Goal: Obtain resource: Download file/media

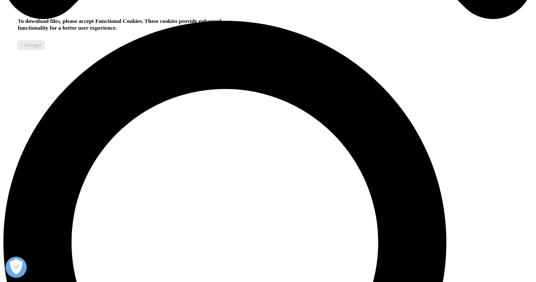
scroll to position [551, 0]
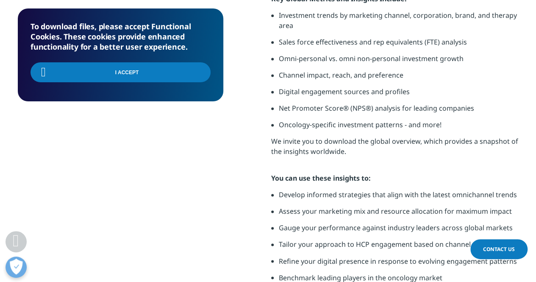
drag, startPoint x: 0, startPoint y: 0, endPoint x: 212, endPoint y: 170, distance: 271.4
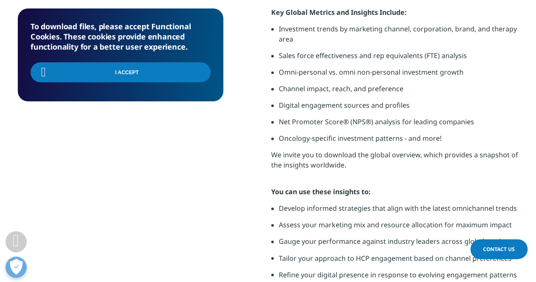
scroll to position [551, 0]
drag, startPoint x: 212, startPoint y: 170, endPoint x: 155, endPoint y: 227, distance: 80.0
click at [155, 227] on div "To download files, please accept Functional Cookies. These cookies provide enha…" at bounding box center [120, 108] width 205 height 523
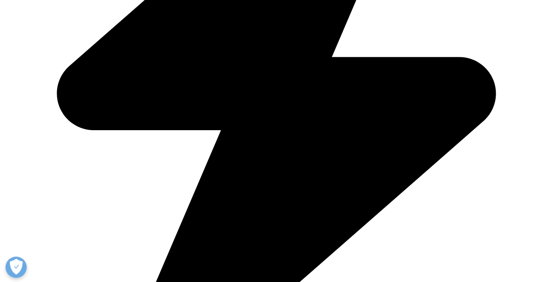
scroll to position [1032, 0]
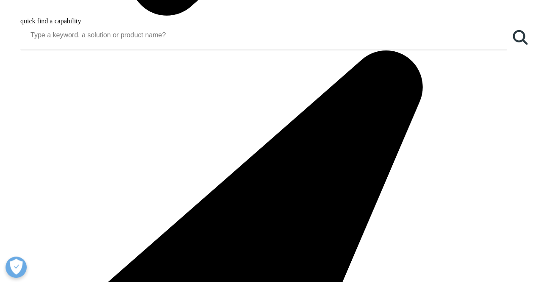
scroll to position [1021, 0]
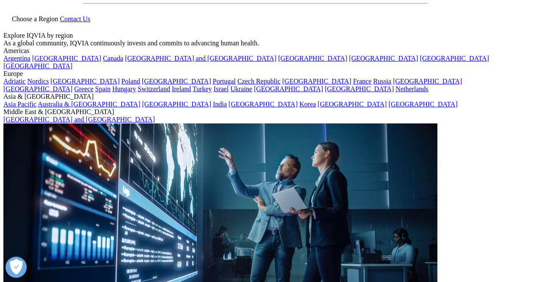
scroll to position [31, 0]
